Goal: Task Accomplishment & Management: Manage account settings

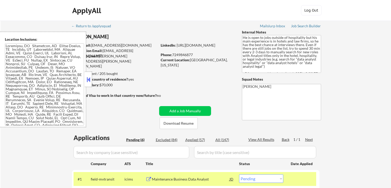
select select ""pending""
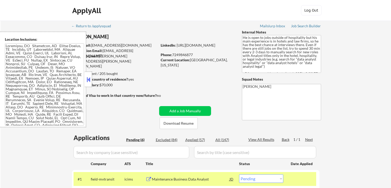
select select ""pending""
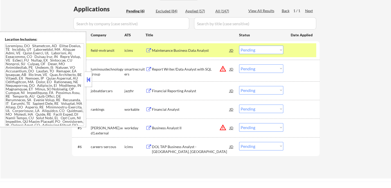
click at [149, 67] on button at bounding box center [148, 69] width 6 height 5
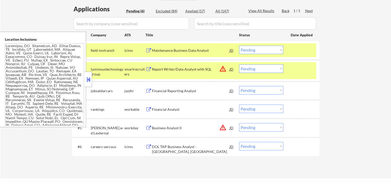
click at [146, 90] on button at bounding box center [148, 90] width 6 height 5
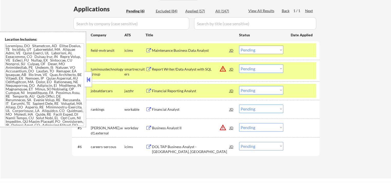
click at [149, 108] on button at bounding box center [148, 109] width 6 height 5
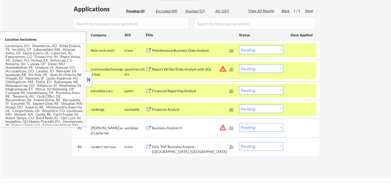
click at [147, 126] on button at bounding box center [148, 127] width 6 height 5
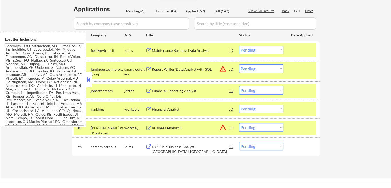
click at [149, 146] on button at bounding box center [148, 146] width 6 height 5
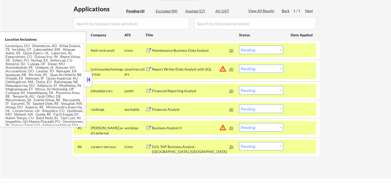
click at [269, 49] on select "Choose an option... Pending Applied Excluded (Questions) Excluded (Expired) Exc…" at bounding box center [261, 49] width 44 height 8
click at [239, 45] on select "Choose an option... Pending Applied Excluded (Questions) Excluded (Expired) Exc…" at bounding box center [261, 49] width 44 height 8
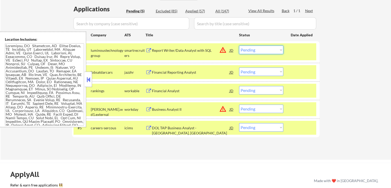
click at [260, 53] on select "Choose an option... Pending Applied Excluded (Questions) Excluded (Expired) Exc…" at bounding box center [261, 49] width 44 height 8
click at [239, 45] on select "Choose an option... Pending Applied Excluded (Questions) Excluded (Expired) Exc…" at bounding box center [261, 49] width 44 height 8
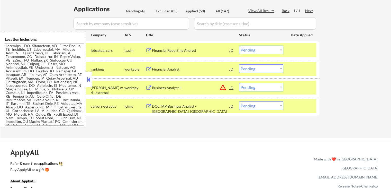
click at [262, 50] on select "Choose an option... Pending Applied Excluded (Questions) Excluded (Expired) Exc…" at bounding box center [261, 49] width 44 height 8
click at [239, 45] on select "Choose an option... Pending Applied Excluded (Questions) Excluded (Expired) Exc…" at bounding box center [261, 49] width 44 height 8
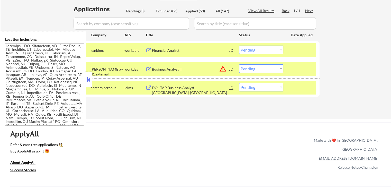
click at [247, 49] on select "Choose an option... Pending Applied Excluded (Questions) Excluded (Expired) Exc…" at bounding box center [261, 49] width 44 height 8
click at [239, 45] on select "Choose an option... Pending Applied Excluded (Questions) Excluded (Expired) Exc…" at bounding box center [261, 49] width 44 height 8
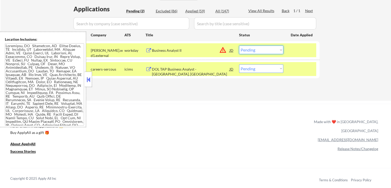
click at [259, 49] on select "Choose an option... Pending Applied Excluded (Questions) Excluded (Expired) Exc…" at bounding box center [261, 49] width 44 height 8
drag, startPoint x: 199, startPoint y: 104, endPoint x: 218, endPoint y: 76, distance: 34.1
click at [199, 104] on div "ApplyAll Refer & earn free applications 👯‍♀️ Buy ApplyAll as a gift 🎁 About App…" at bounding box center [195, 144] width 391 height 80
click at [266, 53] on select "Choose an option... Pending Applied Excluded (Questions) Excluded (Expired) Exc…" at bounding box center [261, 49] width 44 height 8
click at [239, 45] on select "Choose an option... Pending Applied Excluded (Questions) Excluded (Expired) Exc…" at bounding box center [261, 49] width 44 height 8
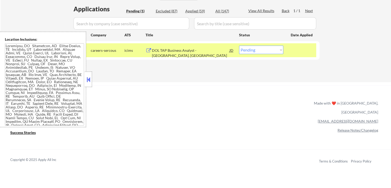
click at [265, 48] on select "Choose an option... Pending Applied Excluded (Questions) Excluded (Expired) Exc…" at bounding box center [261, 49] width 44 height 8
select select ""excluded__location_""
click at [239, 45] on select "Choose an option... Pending Applied Excluded (Questions) Excluded (Expired) Exc…" at bounding box center [261, 49] width 44 height 8
